Goal: Transaction & Acquisition: Purchase product/service

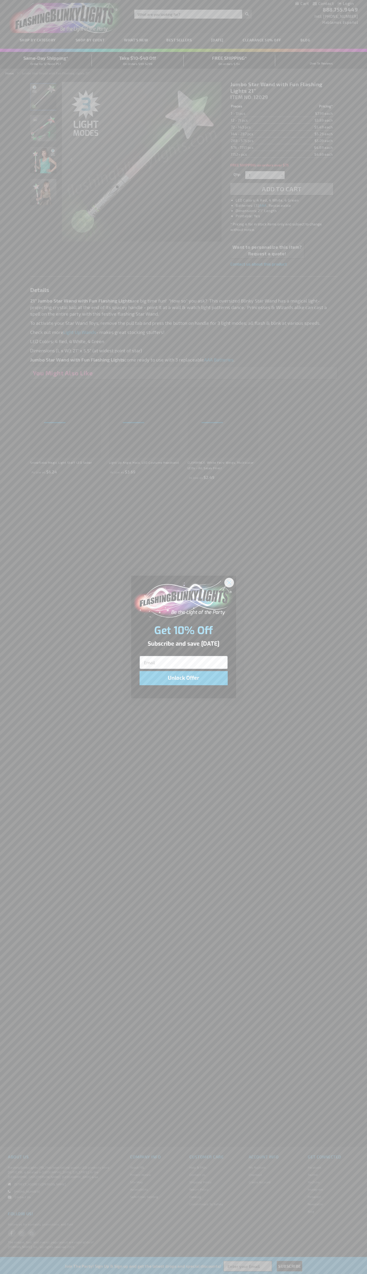
click at [229, 582] on icon "Close dialog" at bounding box center [229, 583] width 4 height 4
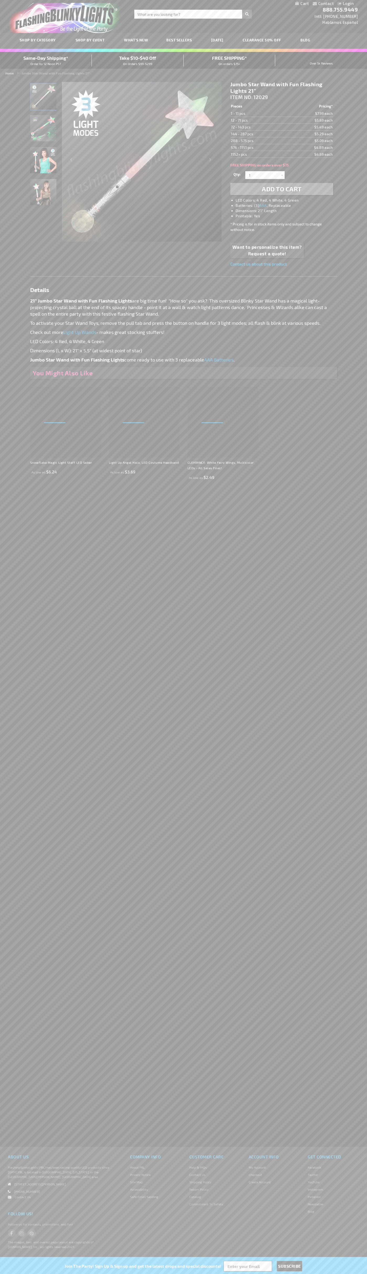
click at [287, 200] on li "LED Colors: 4 Red, 4 White, 4 Green" at bounding box center [286, 200] width 103 height 5
click at [282, 189] on span "Add to Cart" at bounding box center [282, 189] width 40 height 8
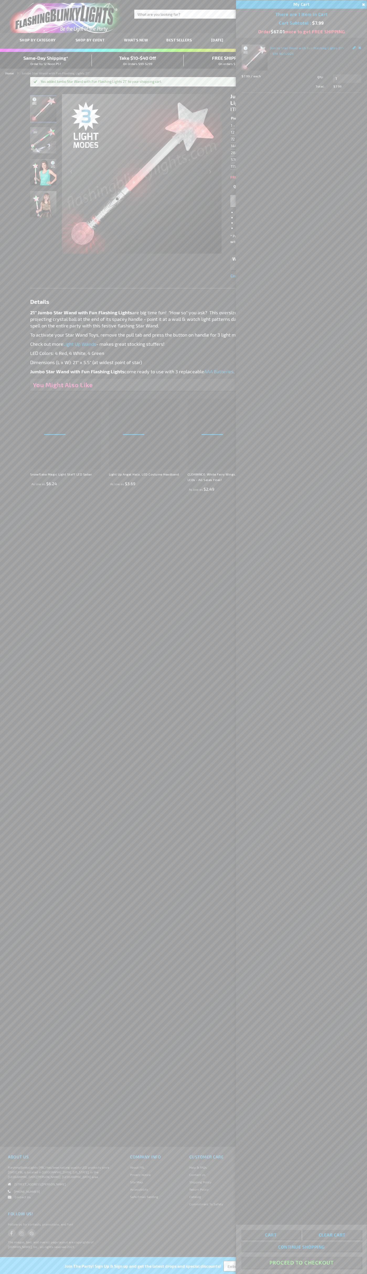
click at [301, 1263] on button "Proceed To Checkout" at bounding box center [301, 1263] width 120 height 12
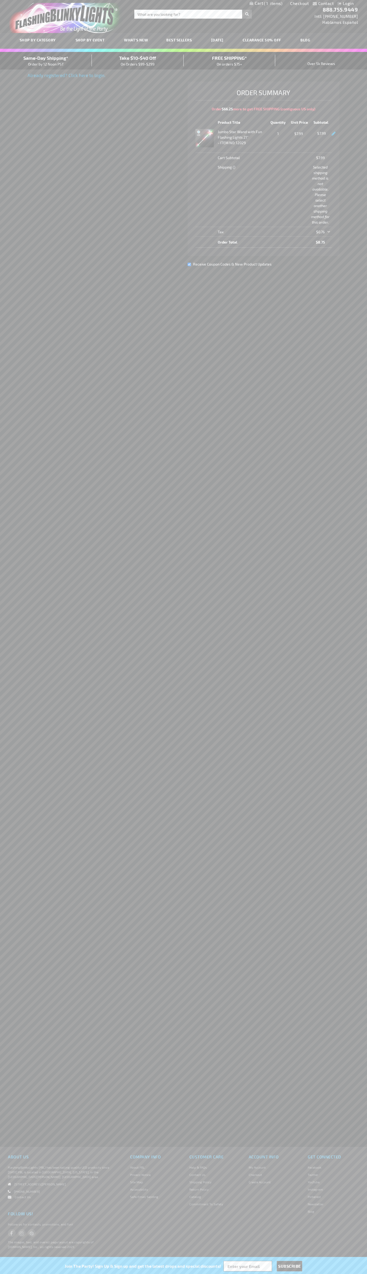
click at [46, 61] on div "Same-Day Shipping* Order by 12 Noon PST" at bounding box center [46, 61] width 92 height 12
click at [299, 3] on link "Checkout" at bounding box center [299, 3] width 19 height 5
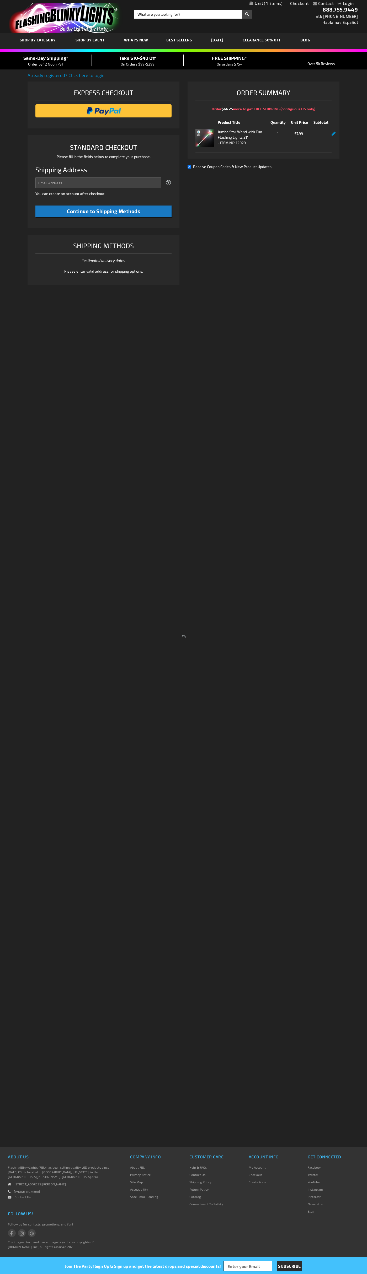
select select "US"
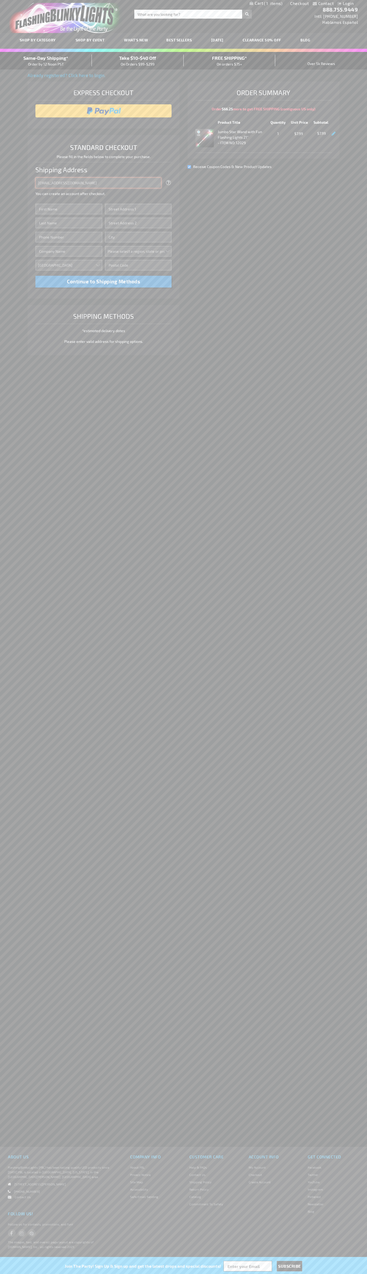
type input "johnsmith005@storebotmail.joonix.net"
type input "John"
type input "2590 Pearl Street"
type input "First floor"
type input "boulder"
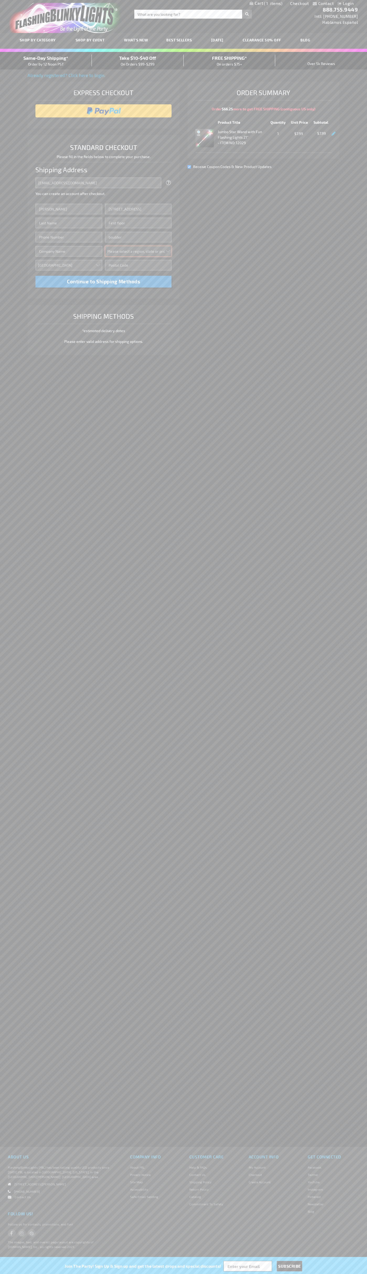
select select "13"
type input "80302"
type input "Smith"
type input "6502530000"
type input "John Smith"
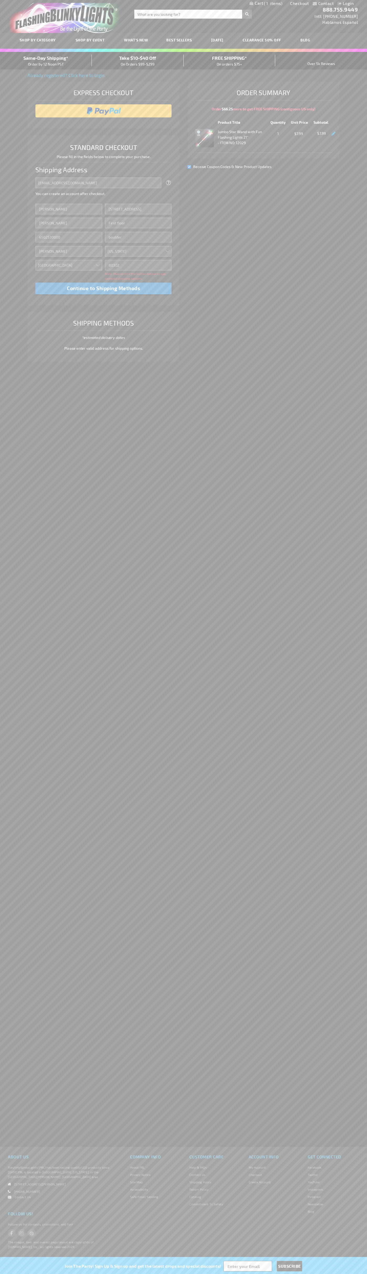
click at [46, 61] on div "Same-Day Shipping* Order by 12 Noon PST" at bounding box center [46, 61] width 92 height 12
click at [104, 111] on input "image" at bounding box center [103, 111] width 131 height 10
